Goal: Task Accomplishment & Management: Use online tool/utility

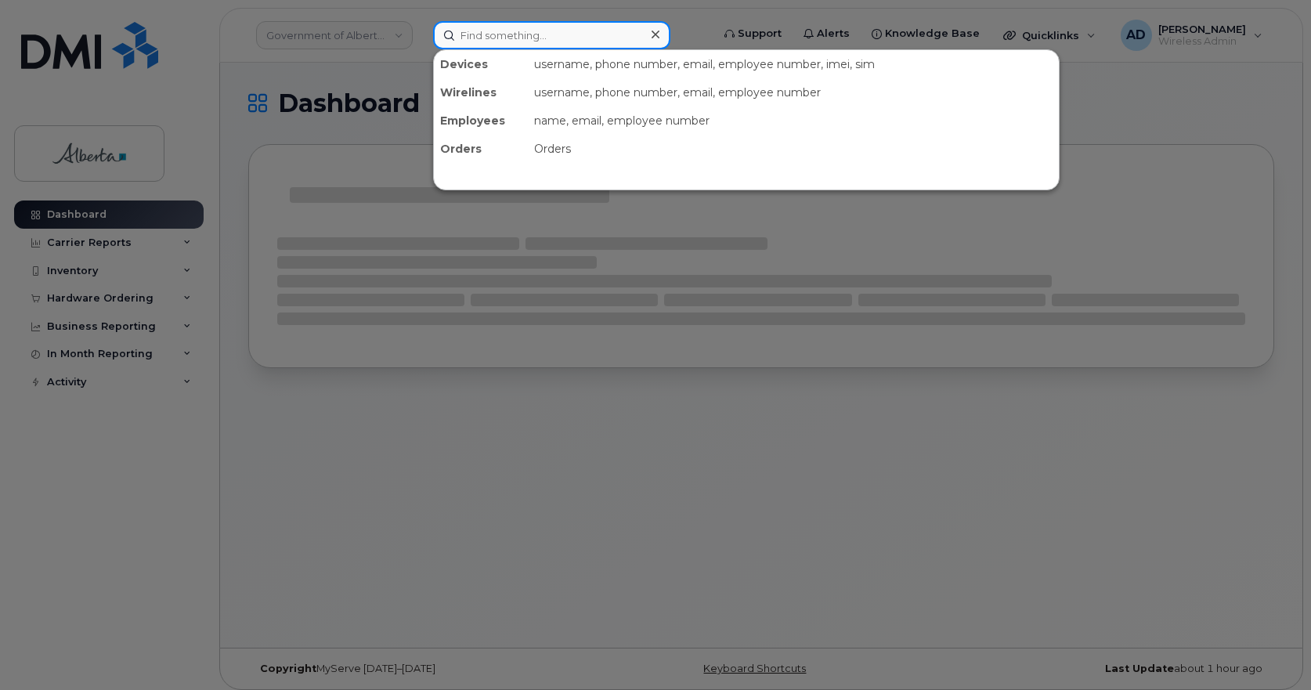
click at [496, 27] on input at bounding box center [551, 35] width 237 height 28
paste input "Nada Natsheh"
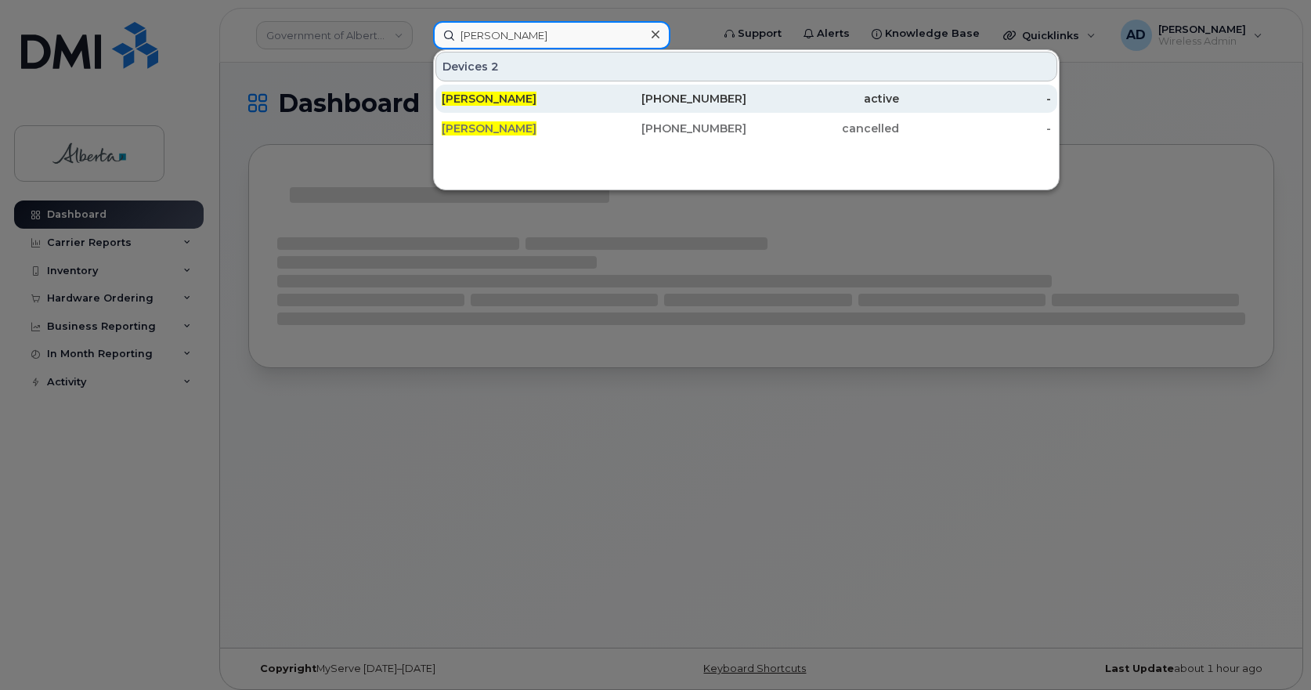
type input "Nada Natsheh"
drag, startPoint x: 501, startPoint y: 99, endPoint x: 510, endPoint y: 100, distance: 9.5
click at [501, 99] on span "Nada Natsheh" at bounding box center [489, 99] width 95 height 14
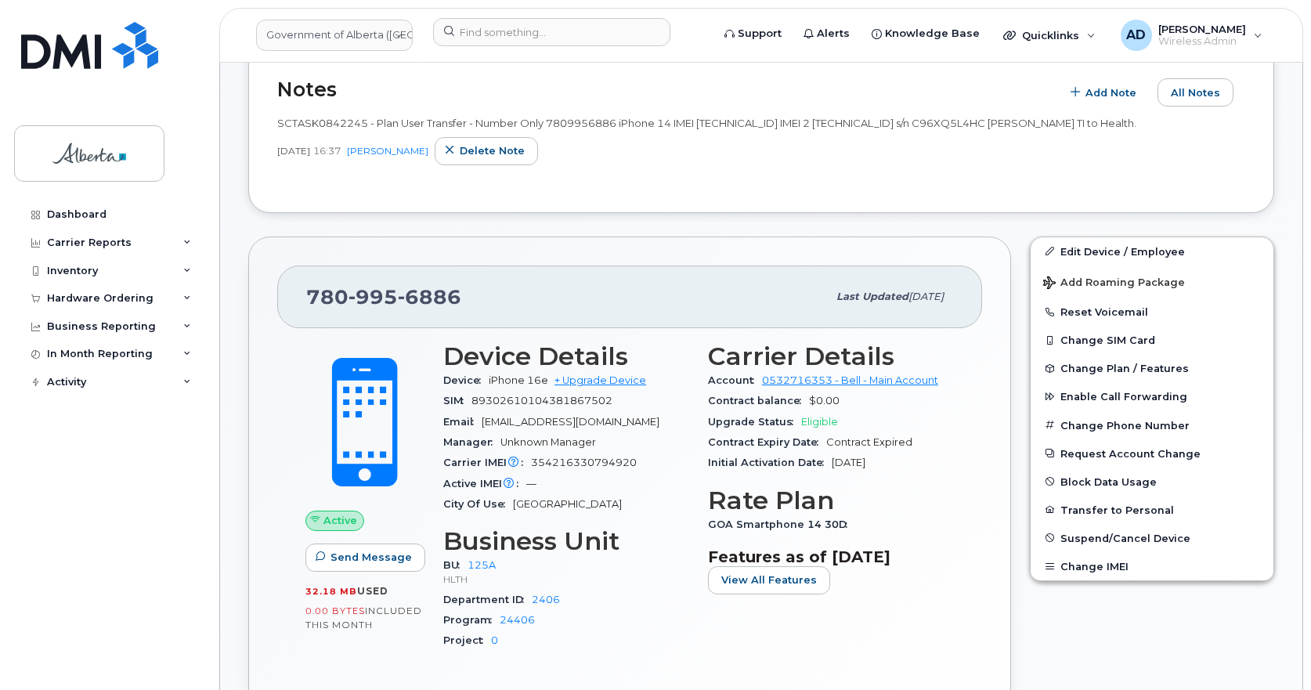
scroll to position [235, 0]
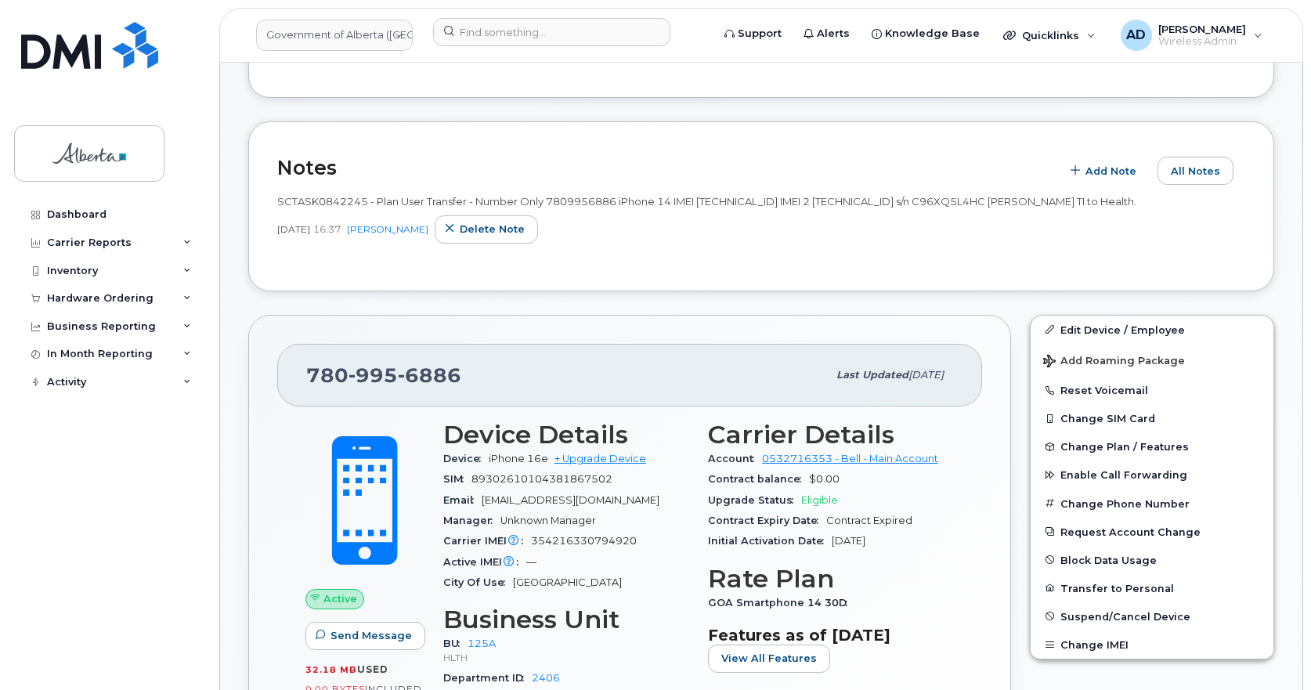
click at [421, 377] on span "6886" at bounding box center [429, 374] width 63 height 23
copy span "[PHONE_NUMBER]"
click at [488, 380] on div "[PHONE_NUMBER]" at bounding box center [566, 375] width 521 height 33
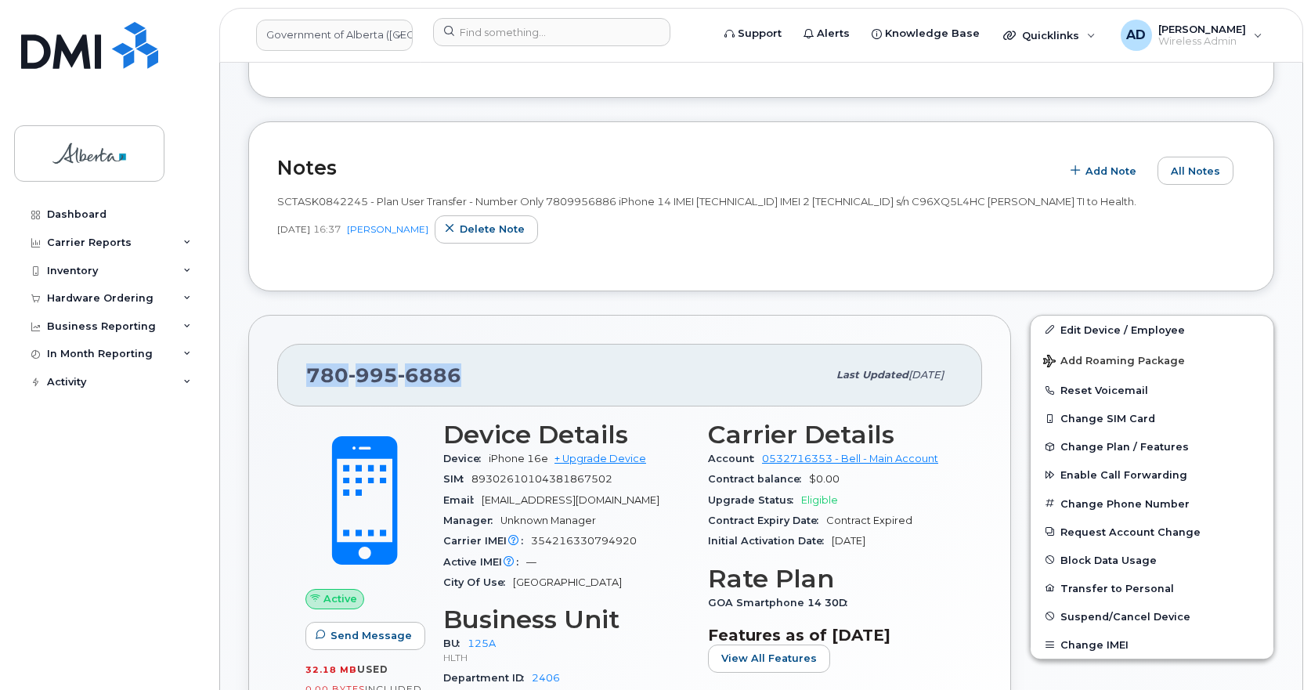
drag, startPoint x: 470, startPoint y: 373, endPoint x: 282, endPoint y: 373, distance: 187.9
click at [282, 373] on div "[PHONE_NUMBER] Last updated [DATE]" at bounding box center [629, 375] width 705 height 63
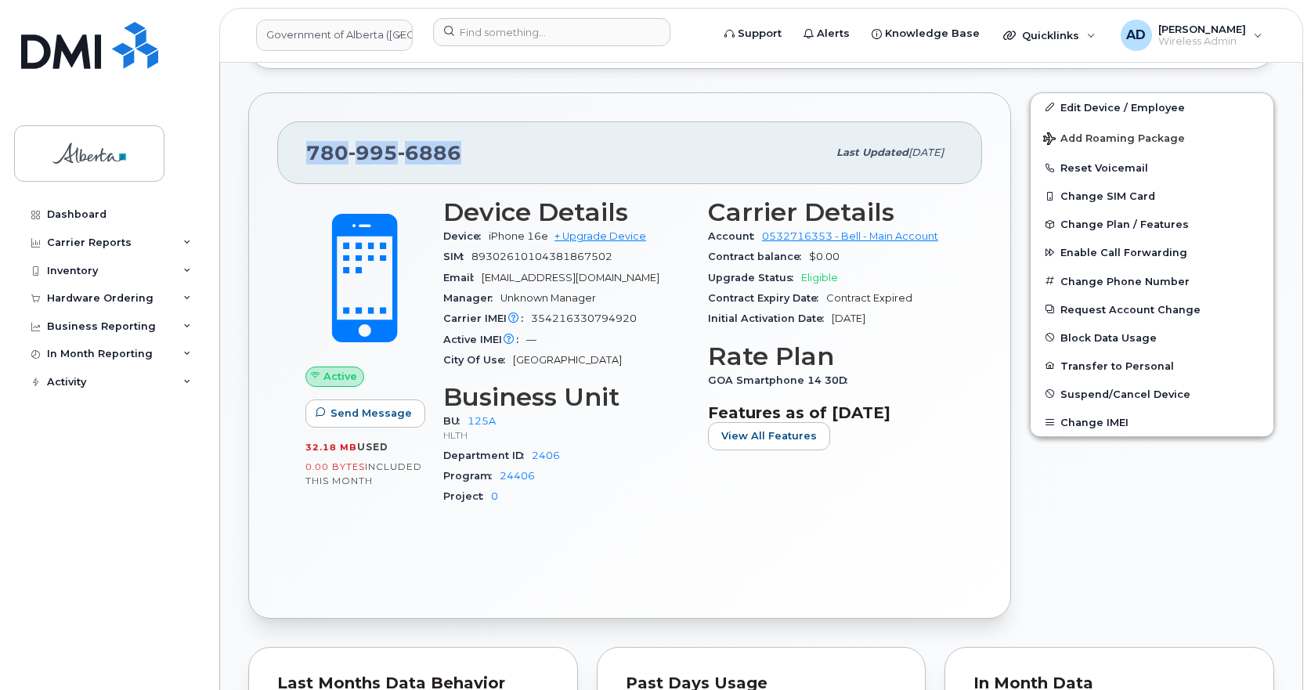
scroll to position [391, 0]
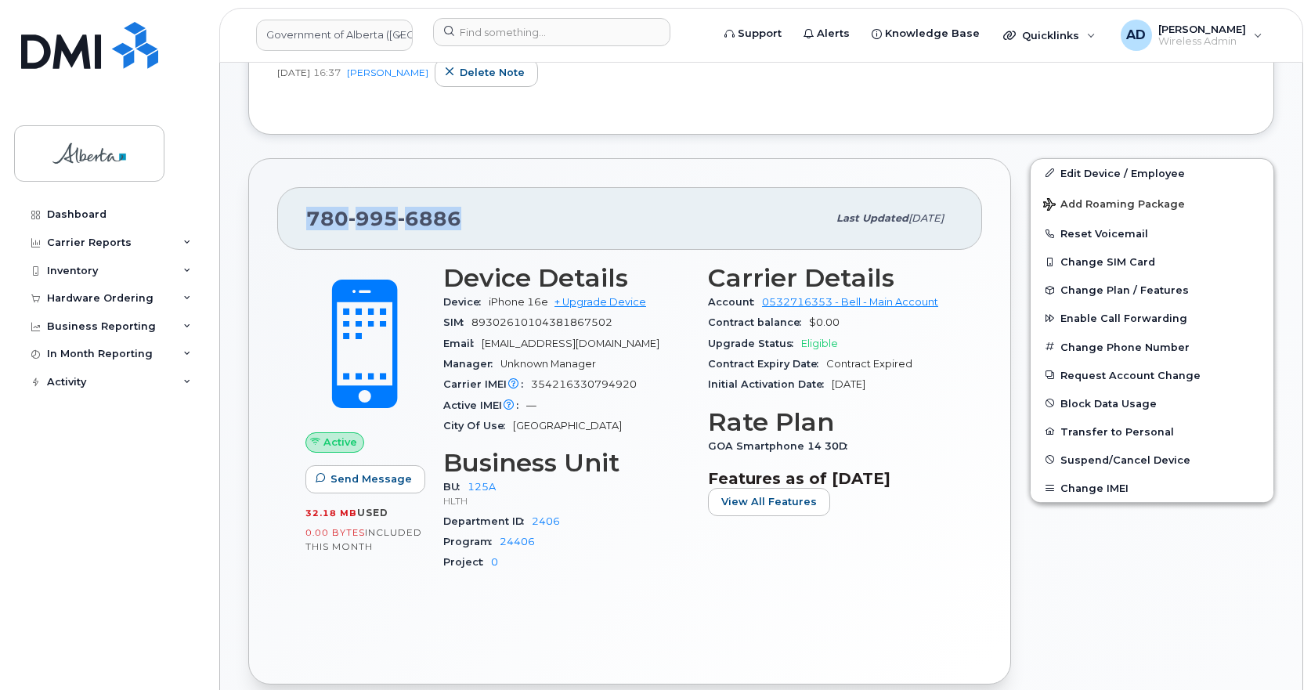
copy span "[PHONE_NUMBER]"
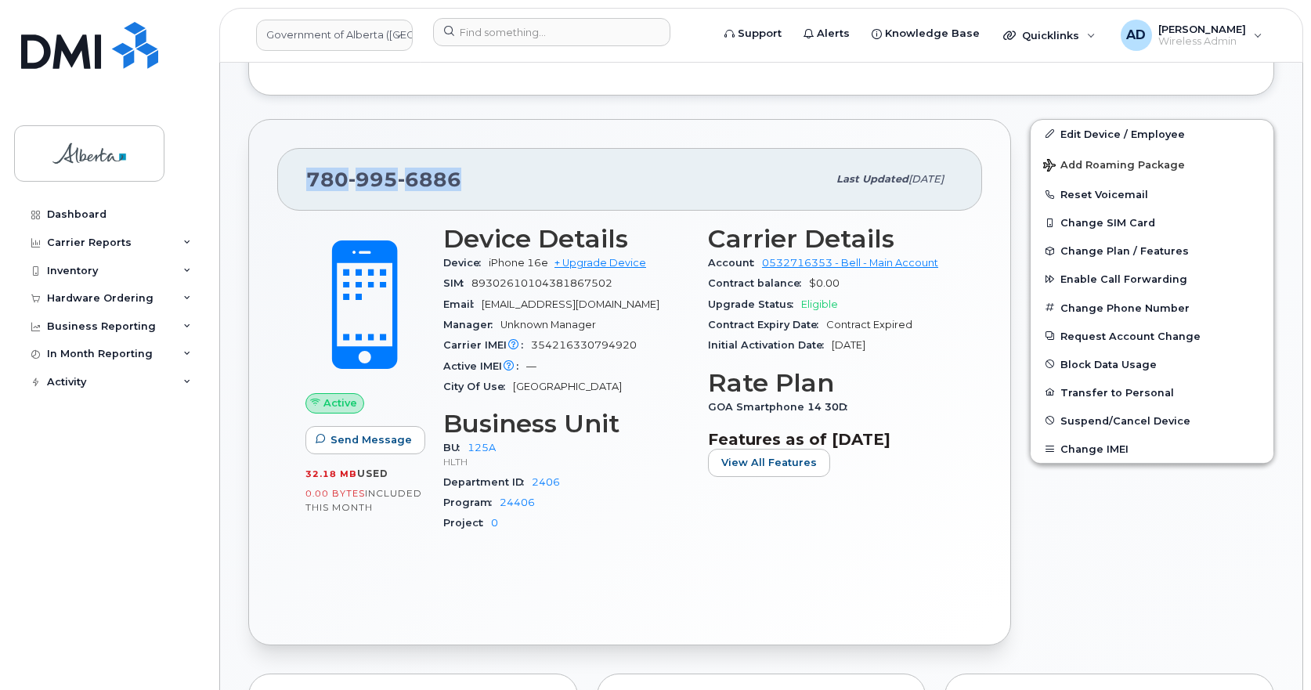
scroll to position [313, 0]
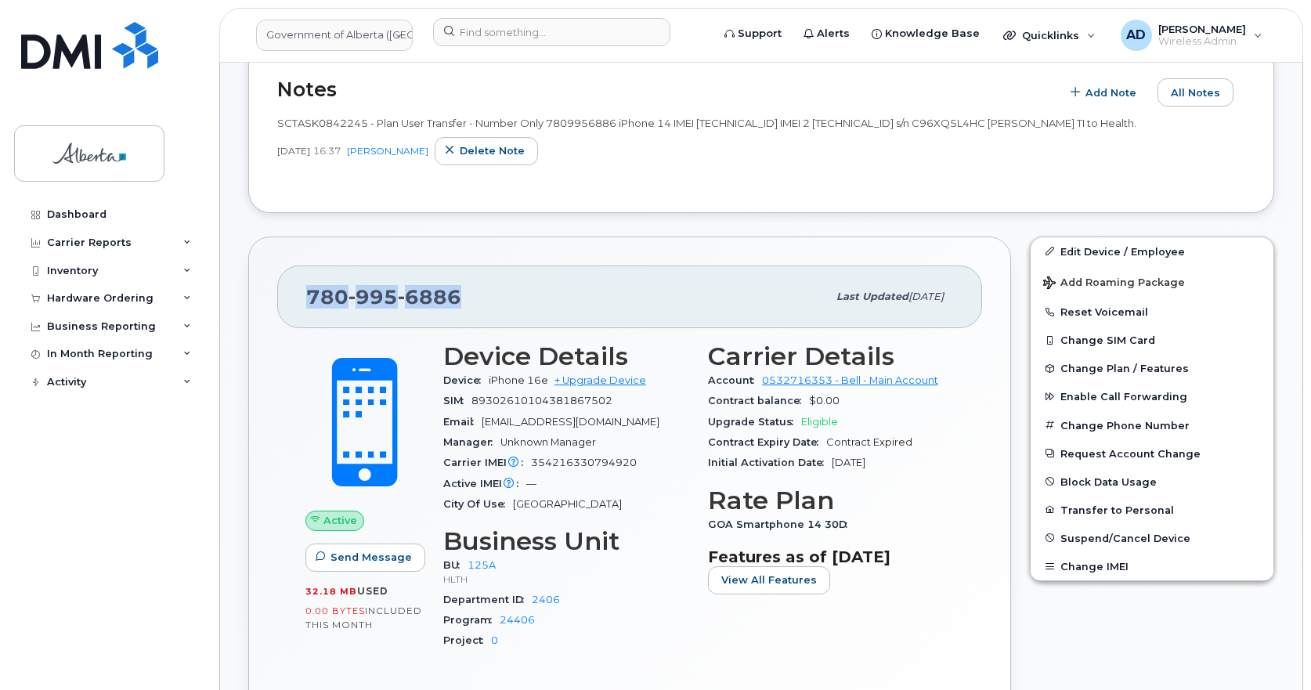
click at [532, 297] on div "[PHONE_NUMBER]" at bounding box center [566, 296] width 521 height 33
click at [1112, 314] on button "Reset Voicemail" at bounding box center [1151, 311] width 243 height 28
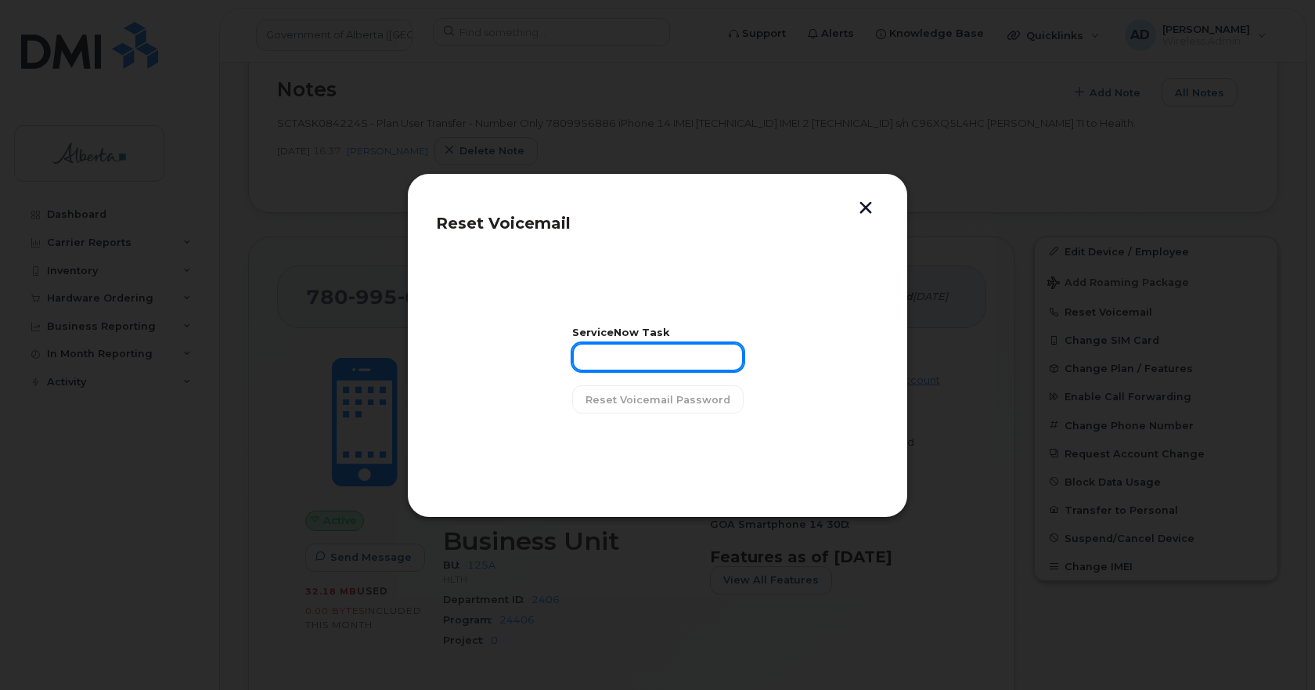
click at [624, 355] on input "text" at bounding box center [657, 357] width 171 height 28
paste input "INC1131726"
type input "INC1131726"
click at [644, 399] on span "Reset Voicemail Password" at bounding box center [658, 399] width 145 height 15
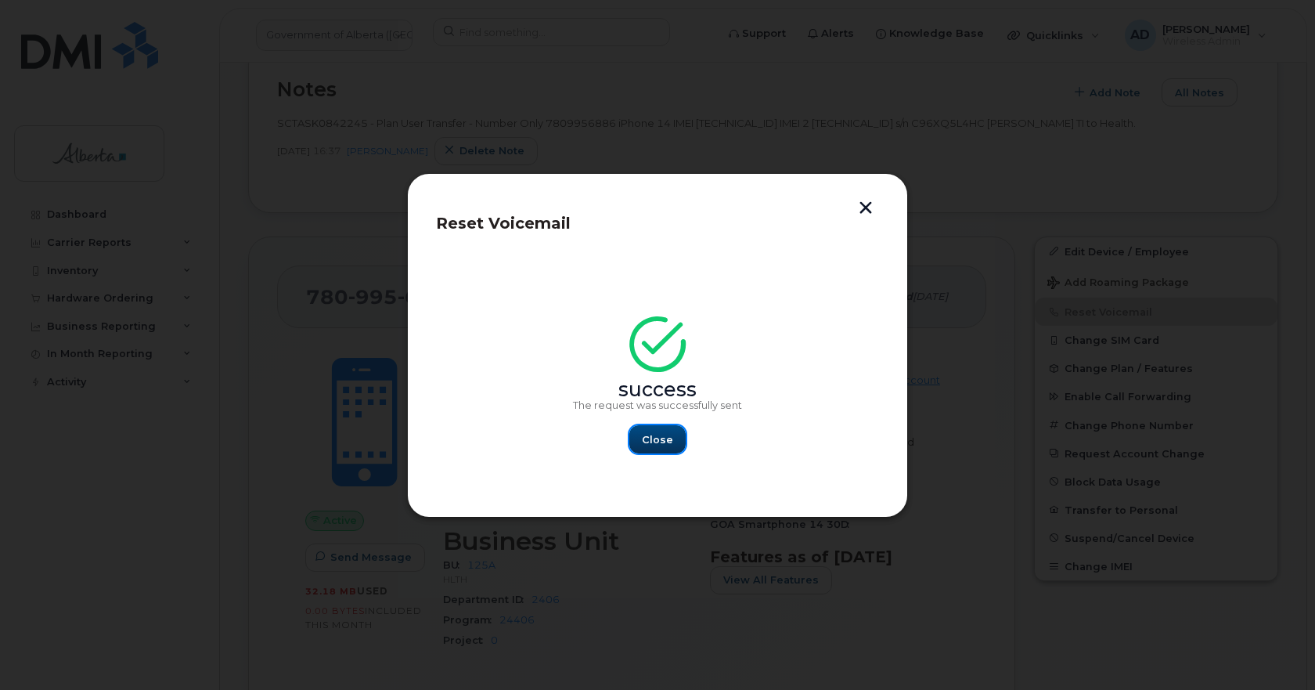
click at [662, 443] on span "Close" at bounding box center [657, 439] width 31 height 15
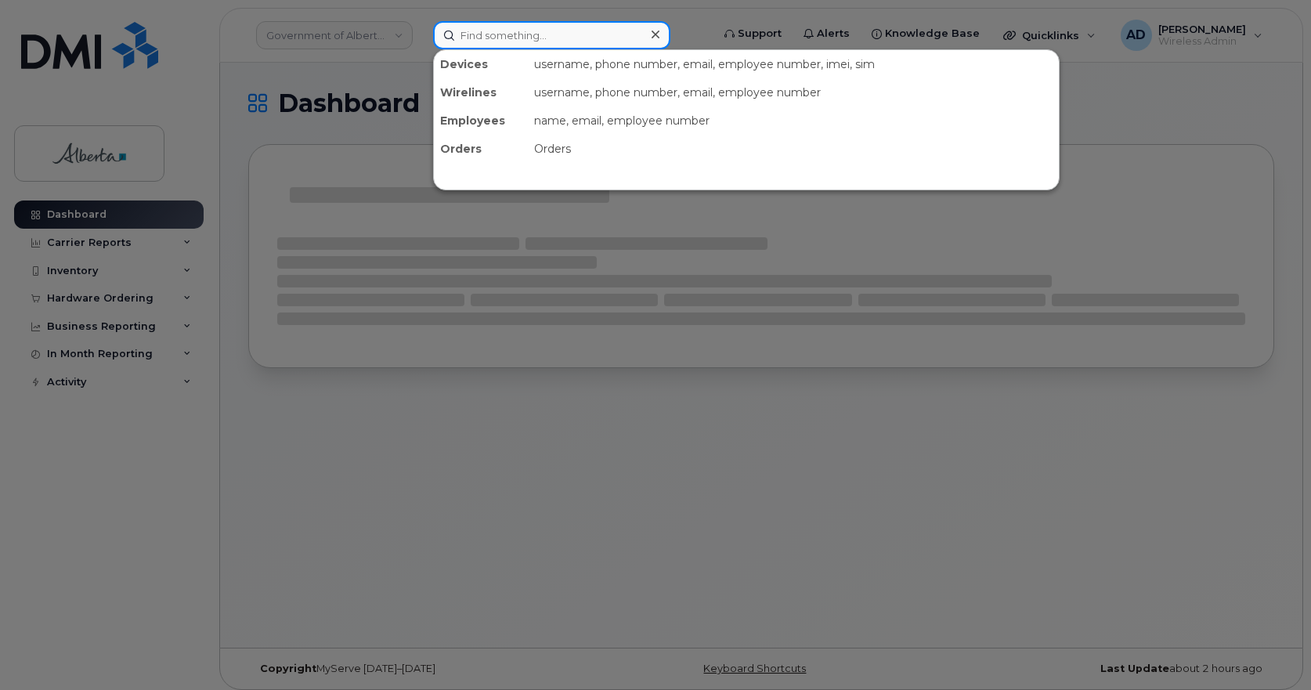
click at [503, 40] on input at bounding box center [551, 35] width 237 height 28
paste input "[PERSON_NAME]"
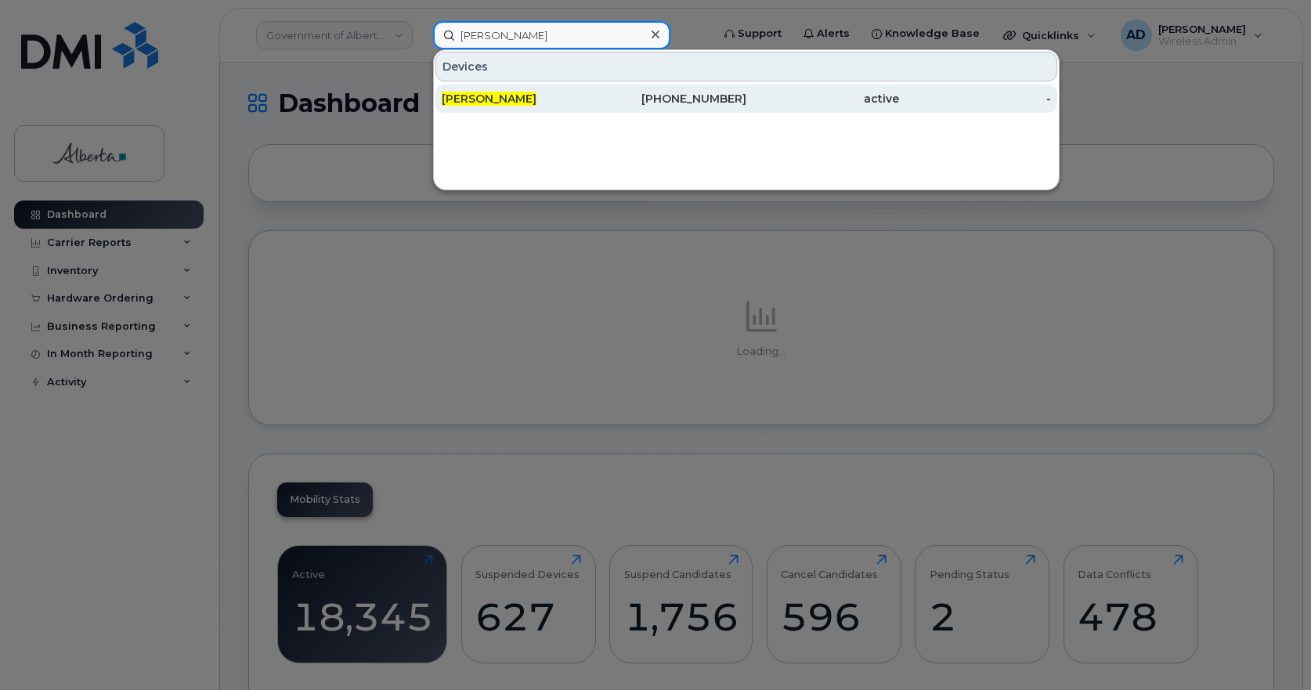
type input "[PERSON_NAME]"
click at [489, 103] on span "[PERSON_NAME]" at bounding box center [489, 99] width 95 height 14
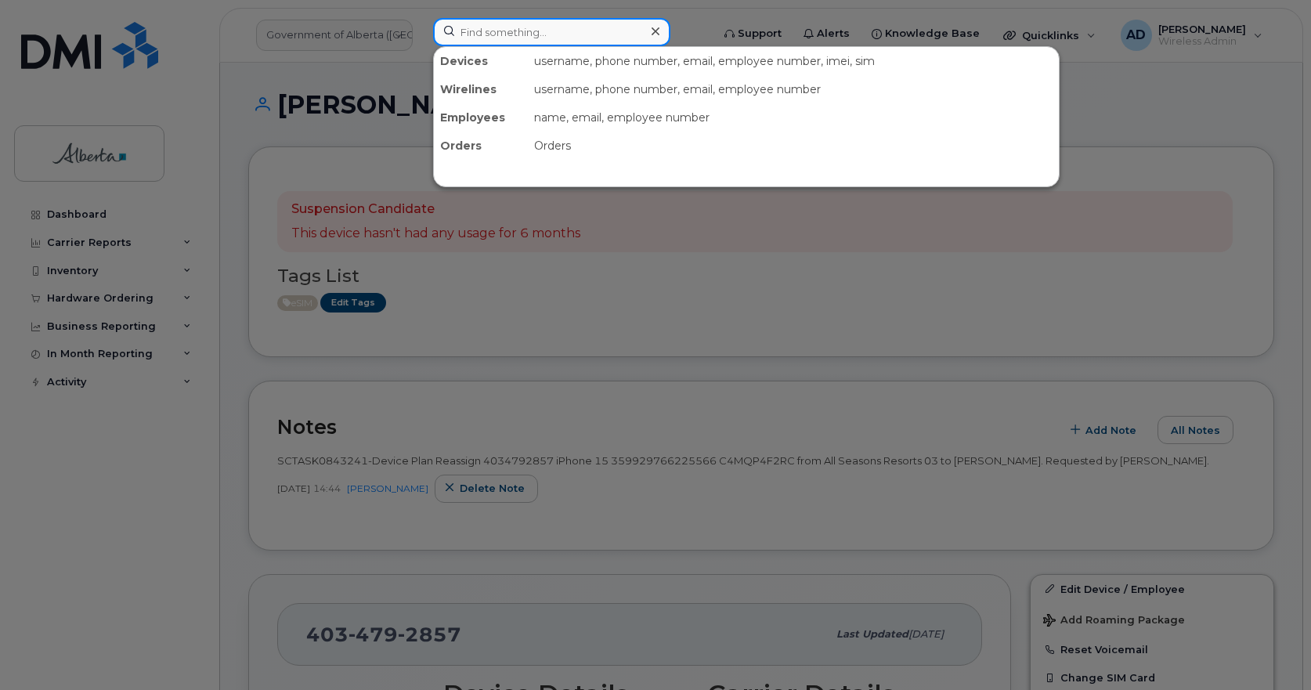
paste input "[PERSON_NAME]"
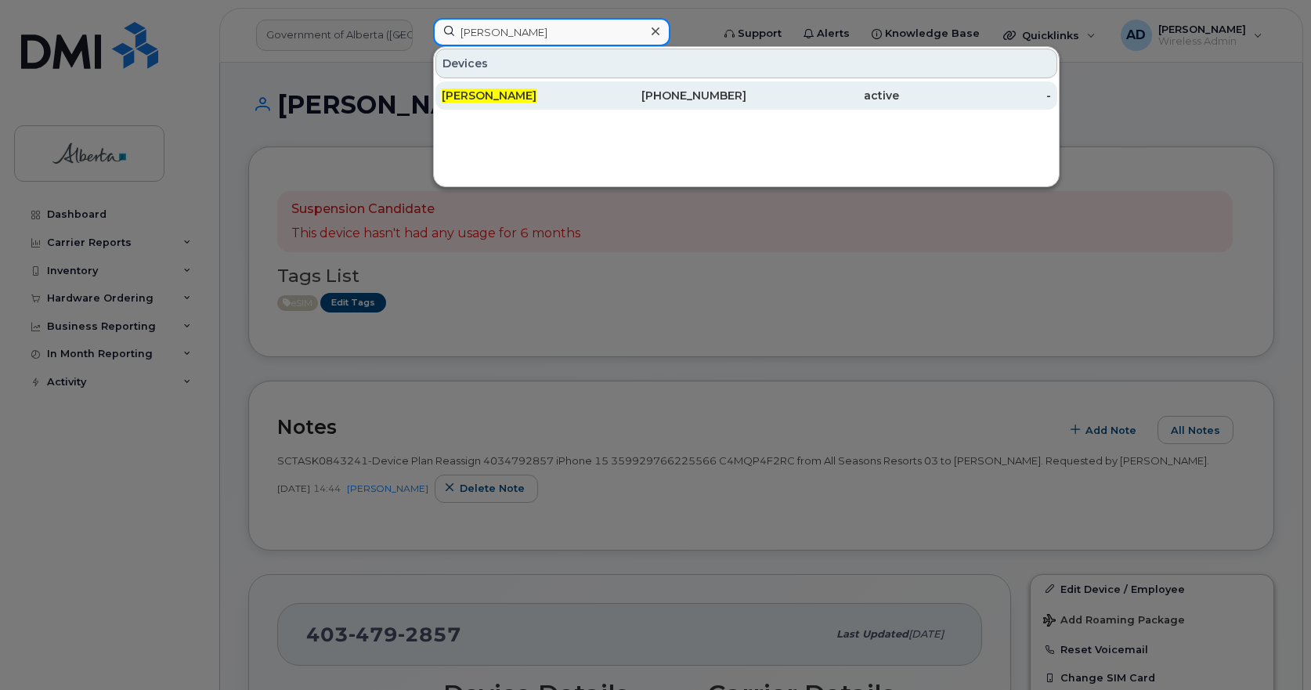
type input "[PERSON_NAME]"
click at [484, 99] on span "[PERSON_NAME]" at bounding box center [489, 95] width 95 height 14
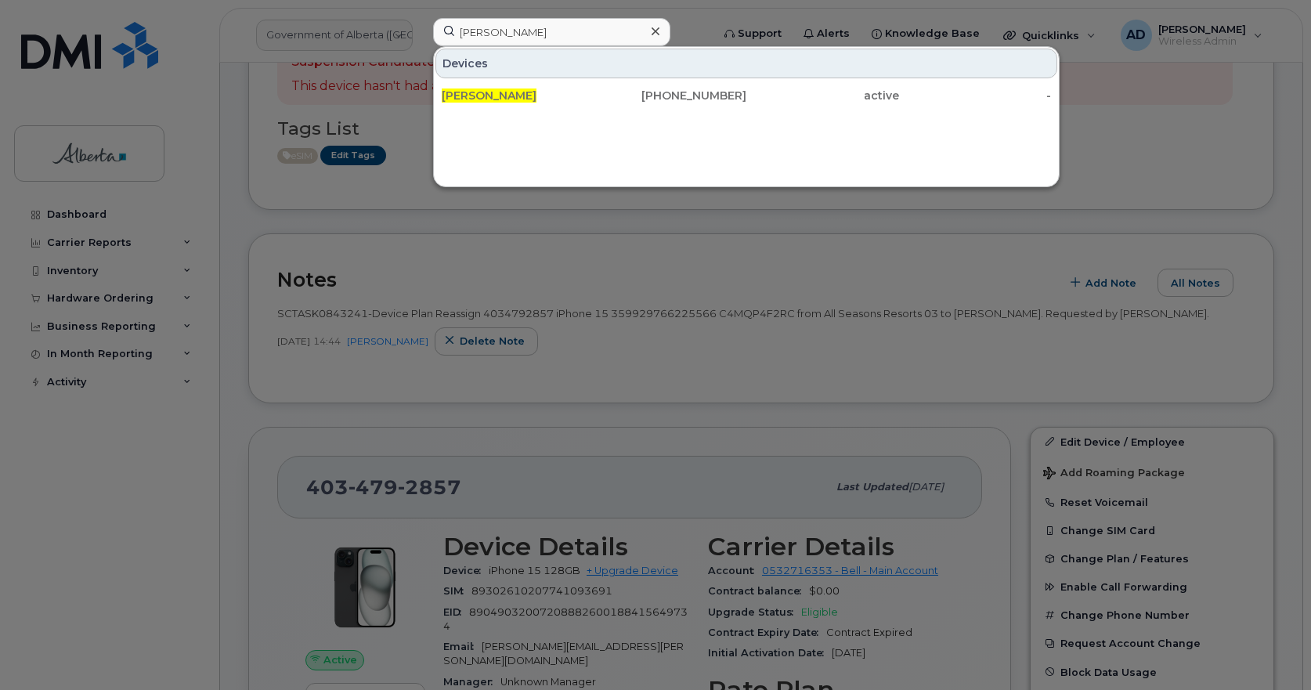
scroll to position [313, 0]
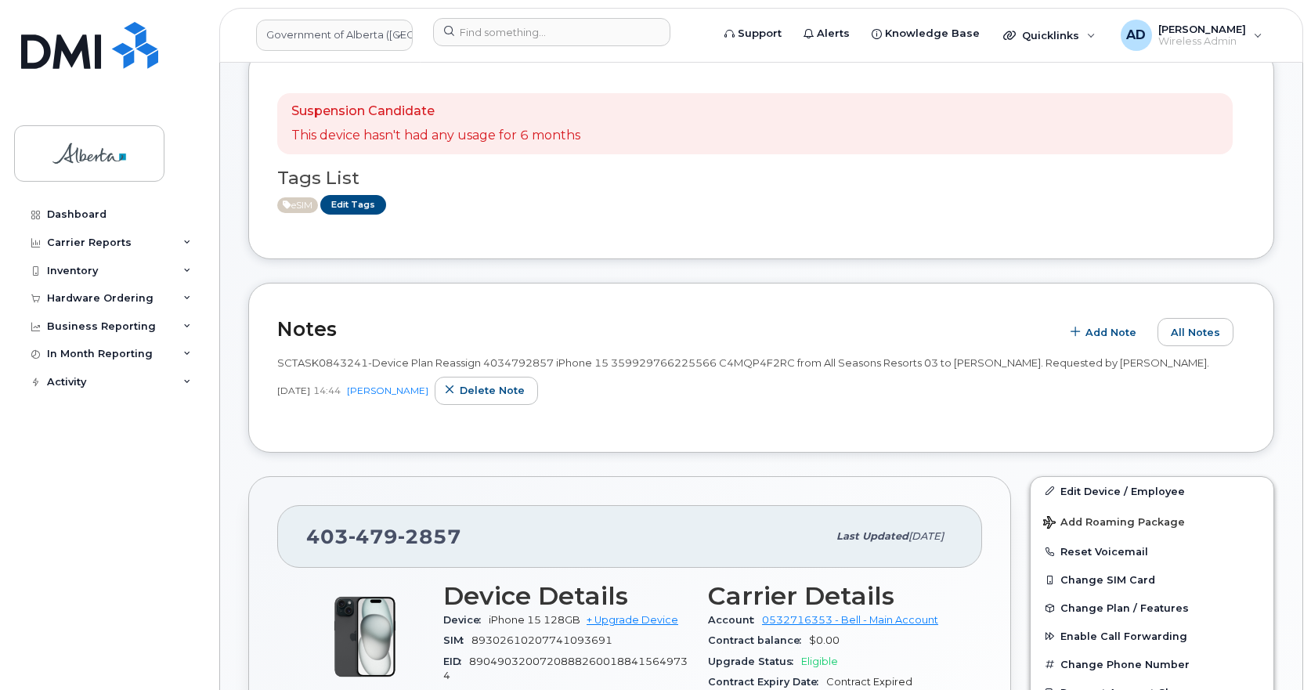
scroll to position [235, 0]
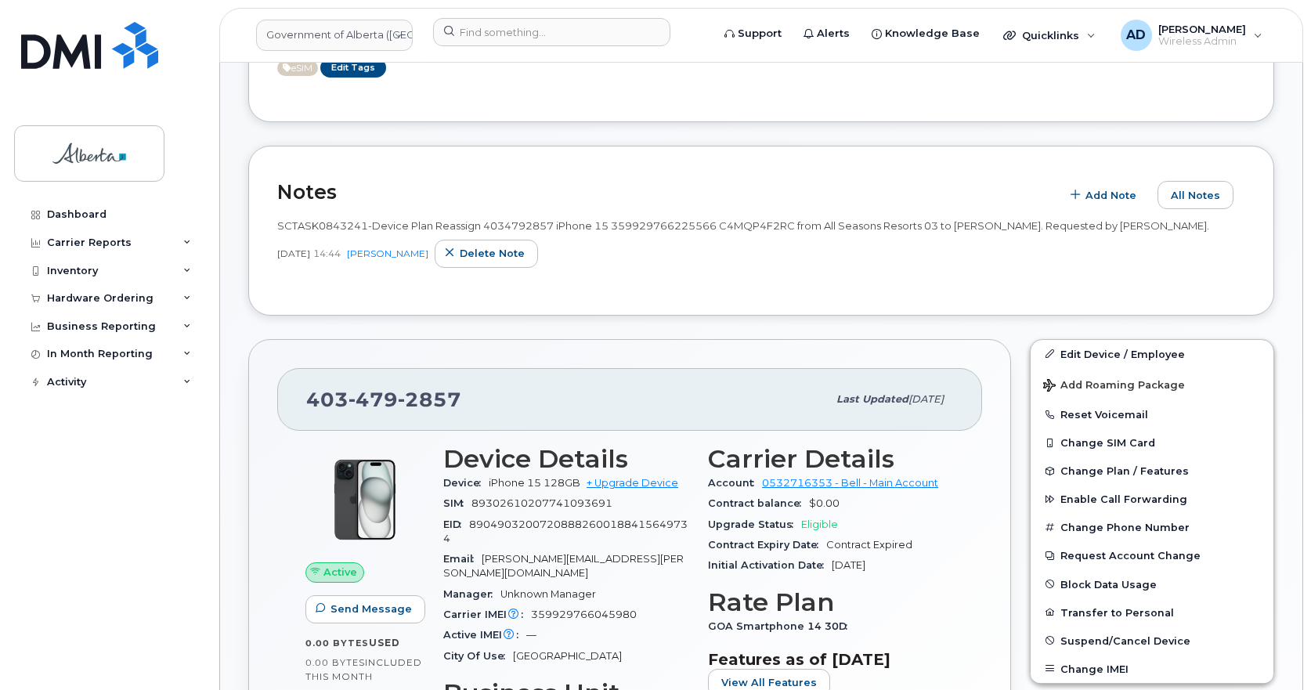
click at [415, 401] on span "2857" at bounding box center [429, 399] width 63 height 23
click at [416, 402] on span "2857" at bounding box center [429, 399] width 63 height 23
copy span "[PHONE_NUMBER]"
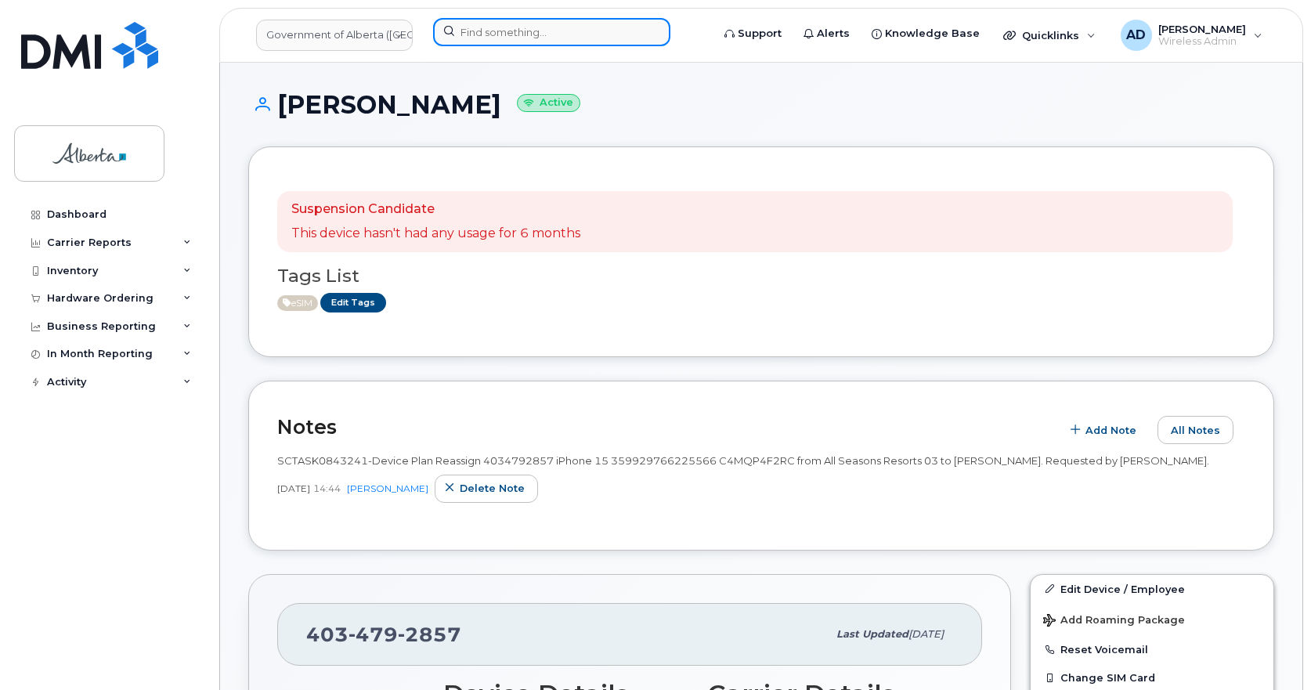
click at [499, 27] on input at bounding box center [551, 32] width 237 height 28
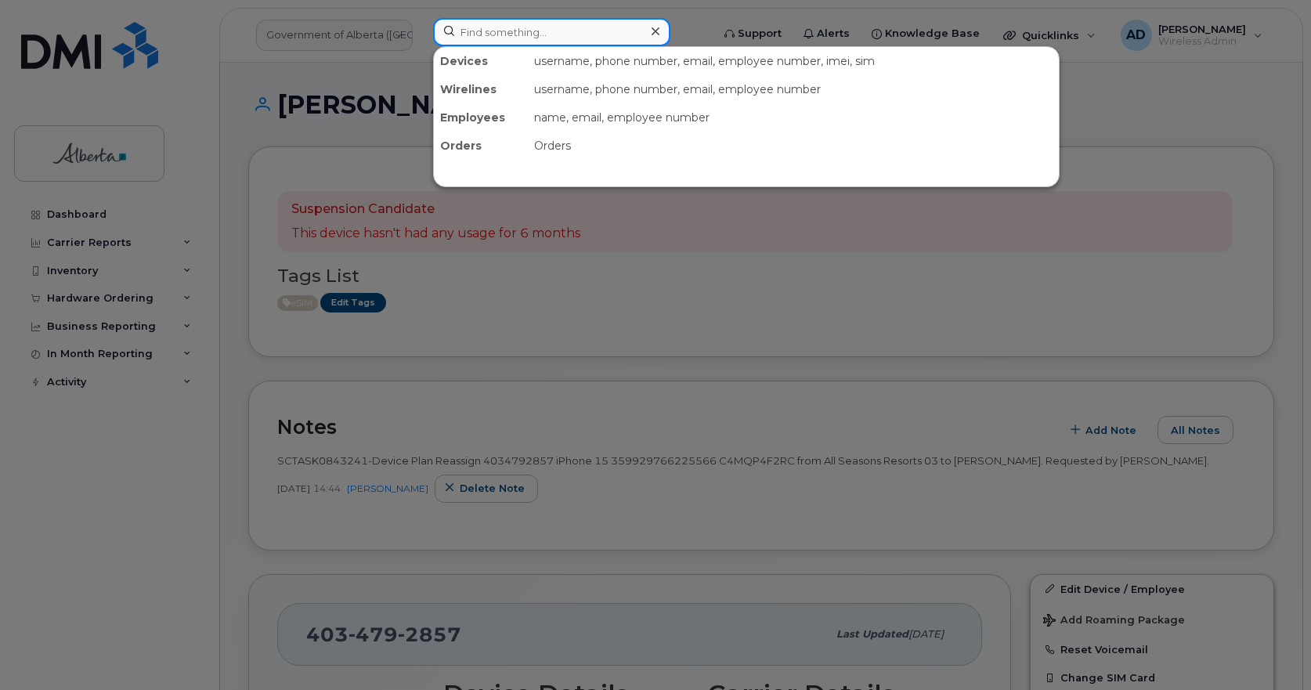
paste input "7809956886"
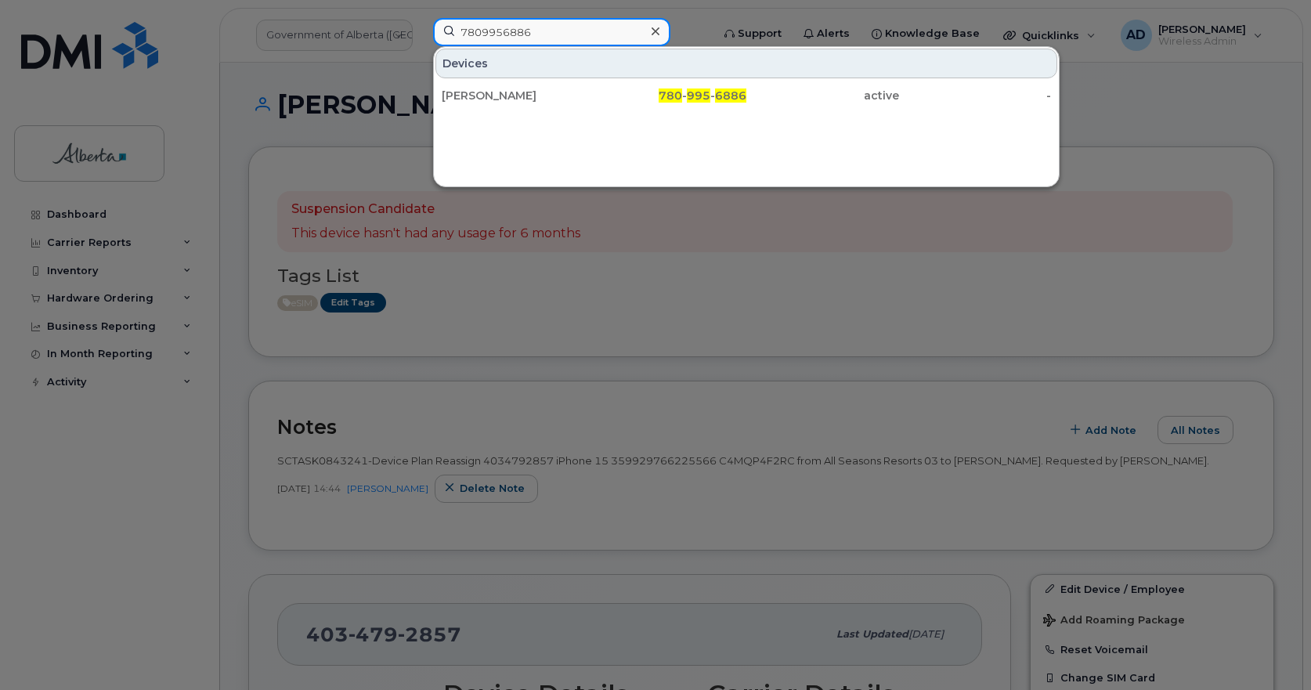
type input "7809956886"
